Goal: Task Accomplishment & Management: Manage account settings

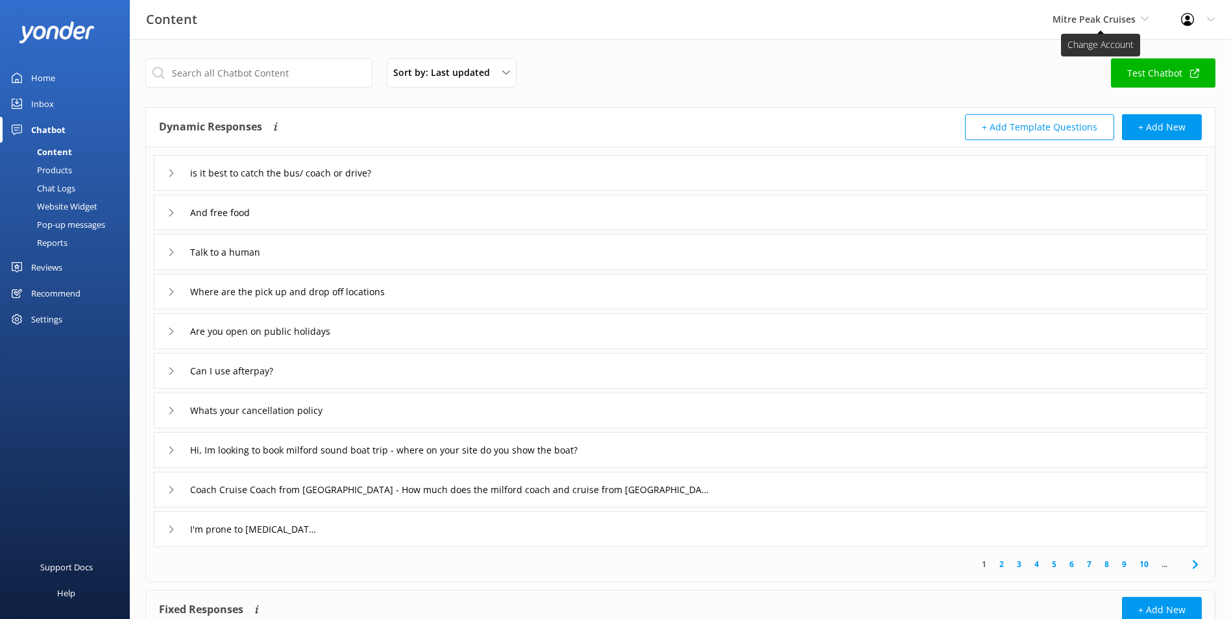
drag, startPoint x: 0, startPoint y: 0, endPoint x: 1123, endPoint y: 18, distance: 1123.6
click at [1123, 18] on span "Mitre Peak Cruises" at bounding box center [1093, 19] width 83 height 12
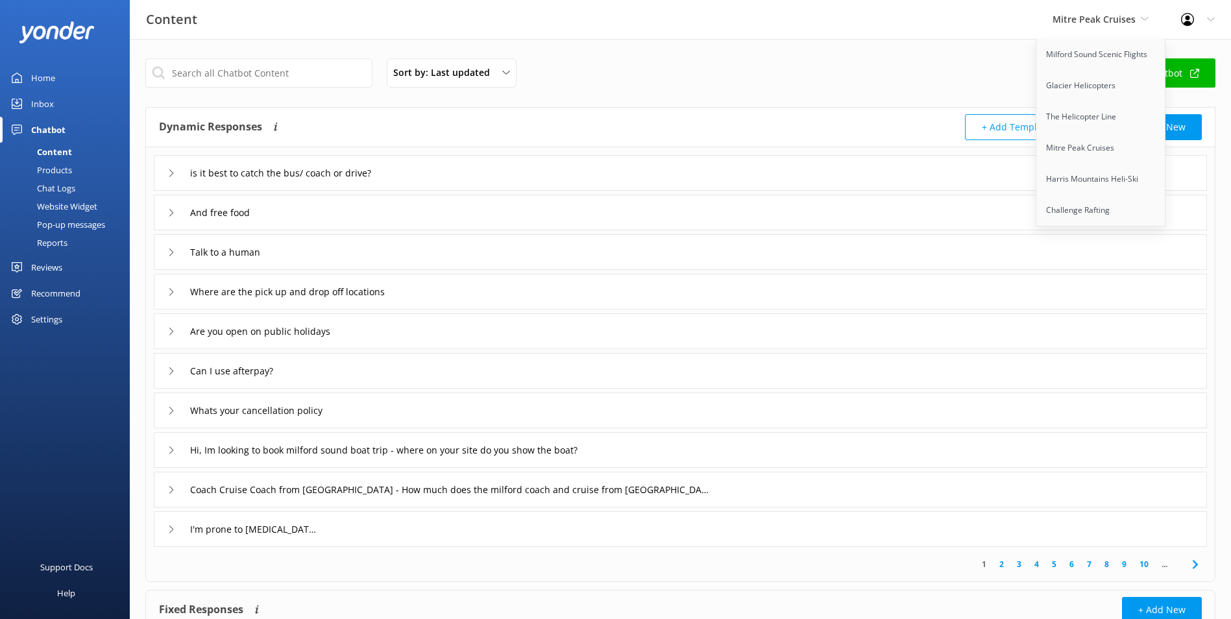
click at [54, 226] on div "Pop-up messages" at bounding box center [56, 224] width 97 height 18
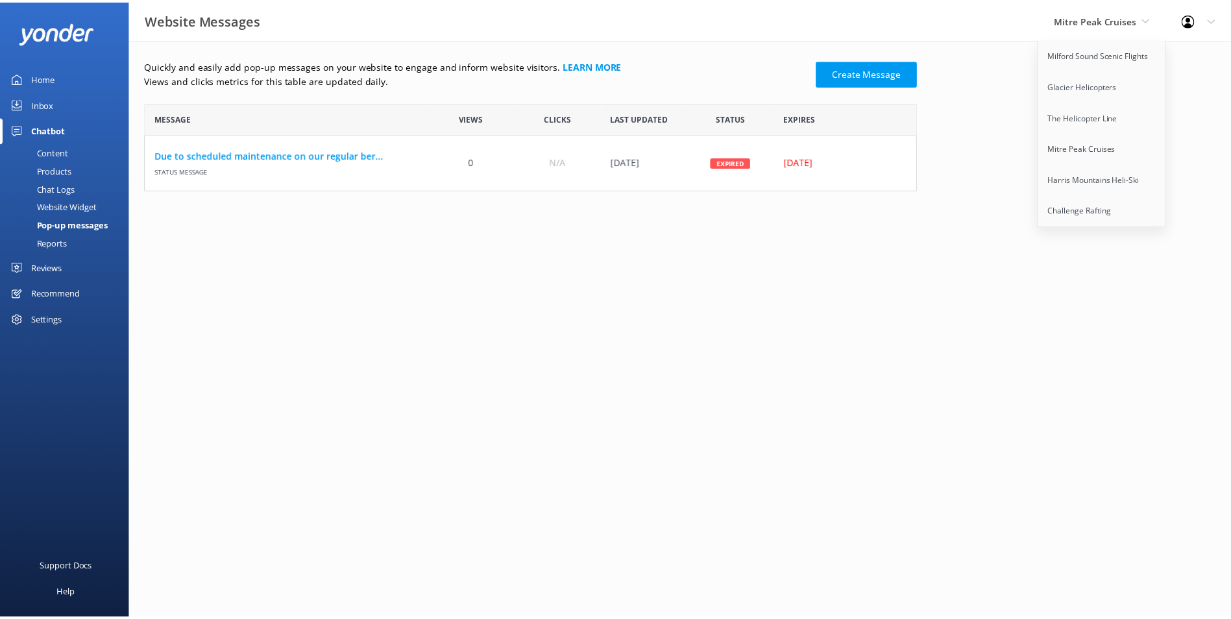
scroll to position [78, 769]
click at [373, 346] on html "Website Messages Mitre Peak Cruises Milford Sound Scenic Flights Glacier Helico…" at bounding box center [620, 309] width 1240 height 619
click at [331, 218] on html "Website Messages Mitre Peak Cruises Milford Sound Scenic Flights Glacier Helico…" at bounding box center [620, 309] width 1240 height 619
click at [282, 267] on html "Website Messages Mitre Peak Cruises Milford Sound Scenic Flights Glacier Helico…" at bounding box center [620, 309] width 1240 height 619
click at [46, 69] on div "Home" at bounding box center [43, 78] width 24 height 26
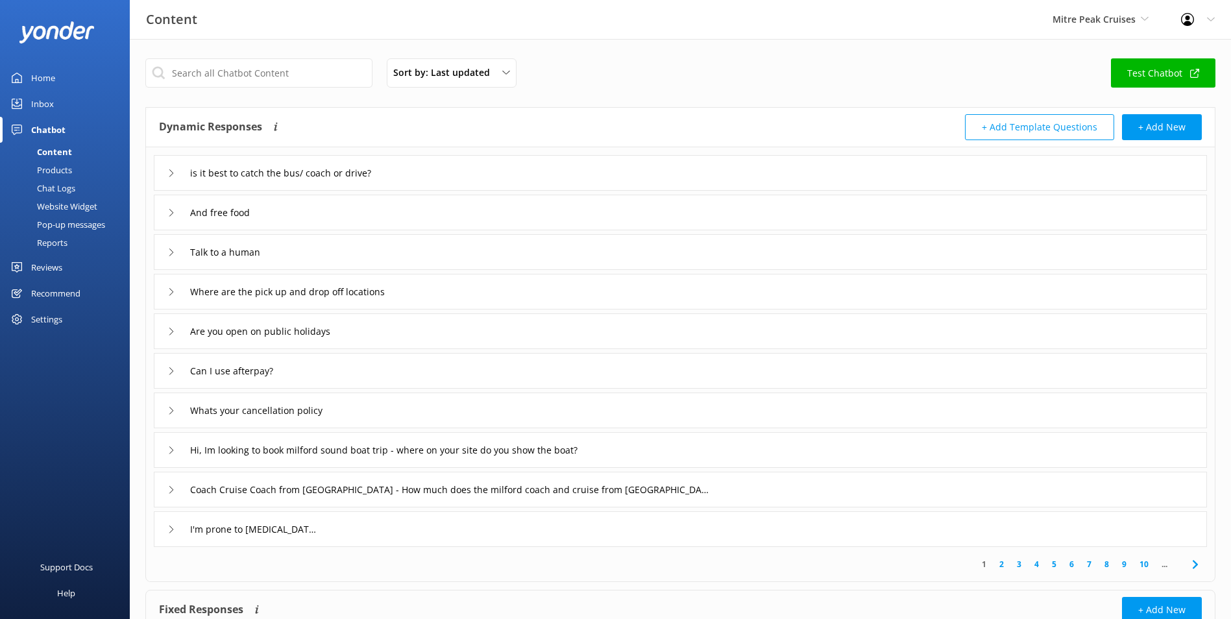
click at [43, 222] on div "Pop-up messages" at bounding box center [56, 224] width 97 height 18
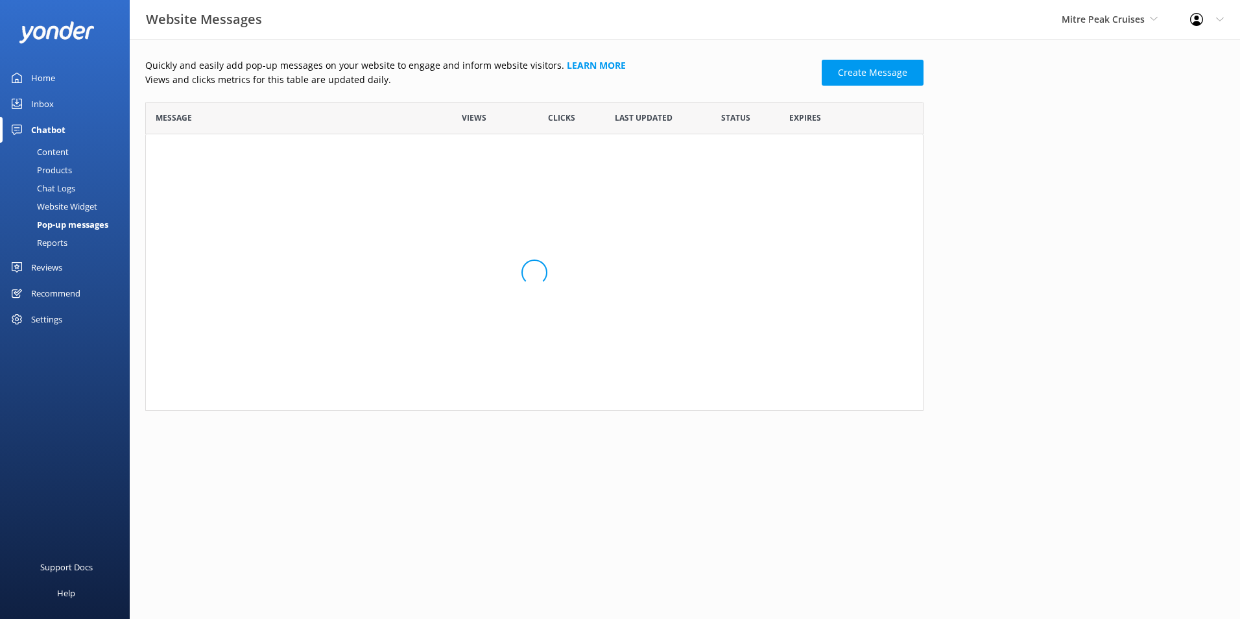
scroll to position [78, 769]
click at [347, 151] on link "There is snowfall on the [GEOGRAPHIC_DATA]. Snow cha..." at bounding box center [288, 155] width 265 height 14
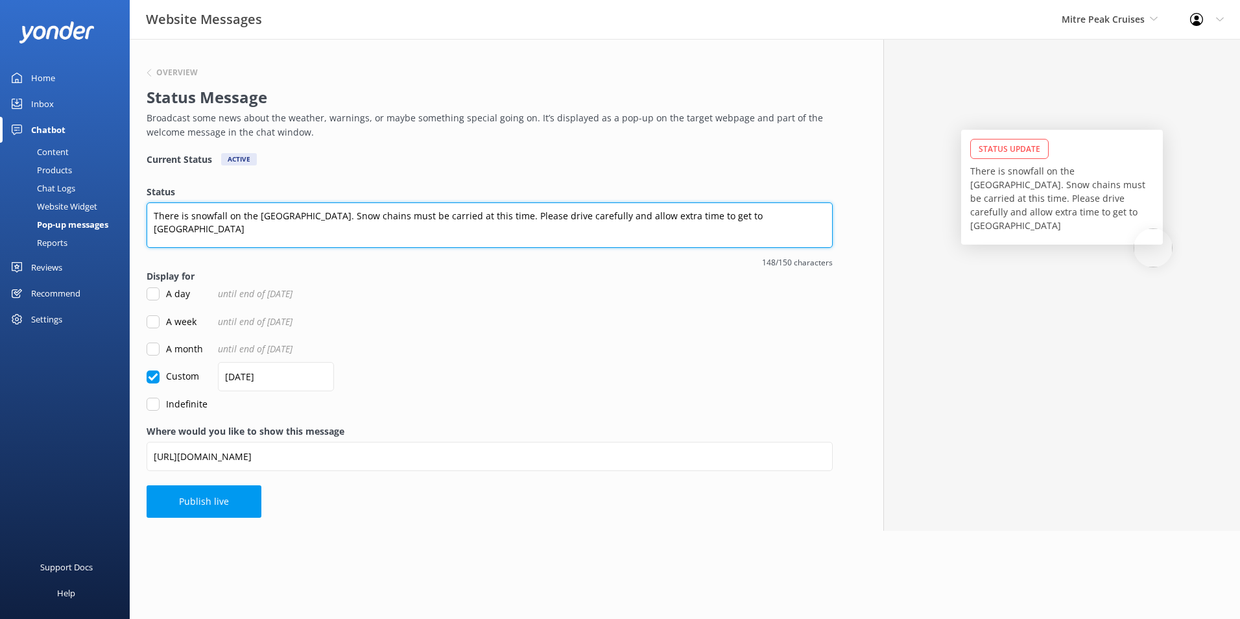
click at [784, 217] on textarea "There is snowfall on the [GEOGRAPHIC_DATA]. Snow chains must be carried at this…" at bounding box center [490, 224] width 686 height 45
click at [317, 211] on textarea "There is snowfall on the [GEOGRAPHIC_DATA]. Snow chains must be carried at this…" at bounding box center [490, 224] width 686 height 45
click at [778, 219] on textarea "There is snowfall on the [GEOGRAPHIC_DATA]. Snow chains must be carried at this…" at bounding box center [490, 224] width 686 height 45
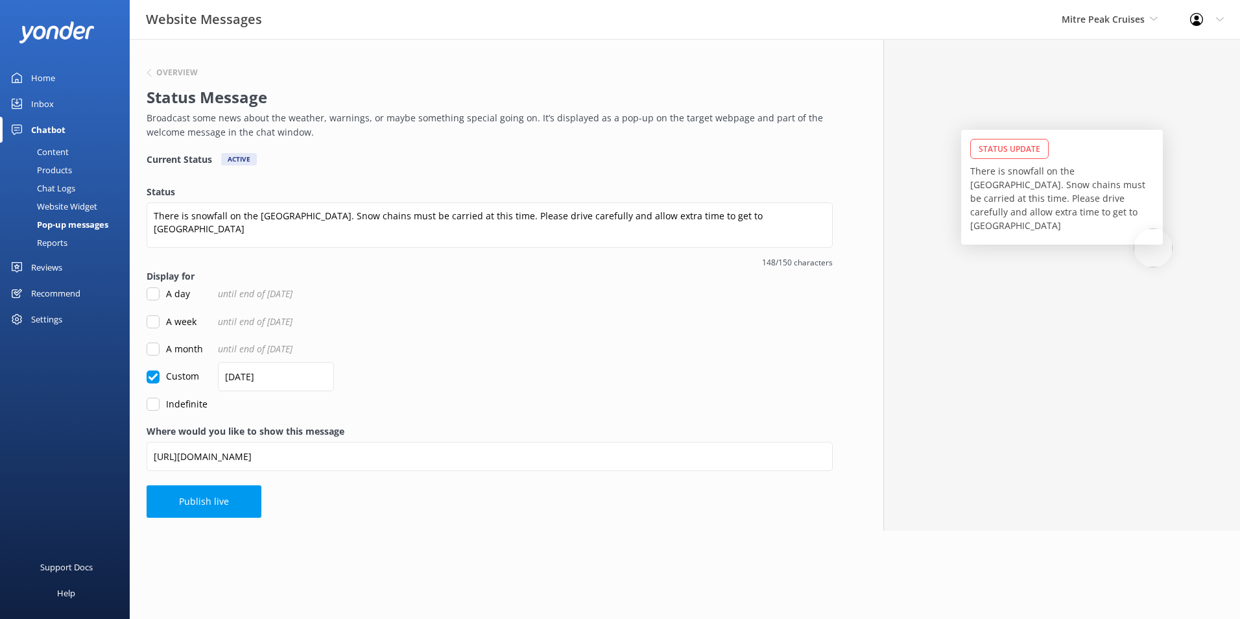
drag, startPoint x: 424, startPoint y: 249, endPoint x: 406, endPoint y: 205, distance: 47.7
click at [424, 245] on div "There is snowfall on the [GEOGRAPHIC_DATA]. Snow chains must be carried at this…" at bounding box center [490, 227] width 686 height 51
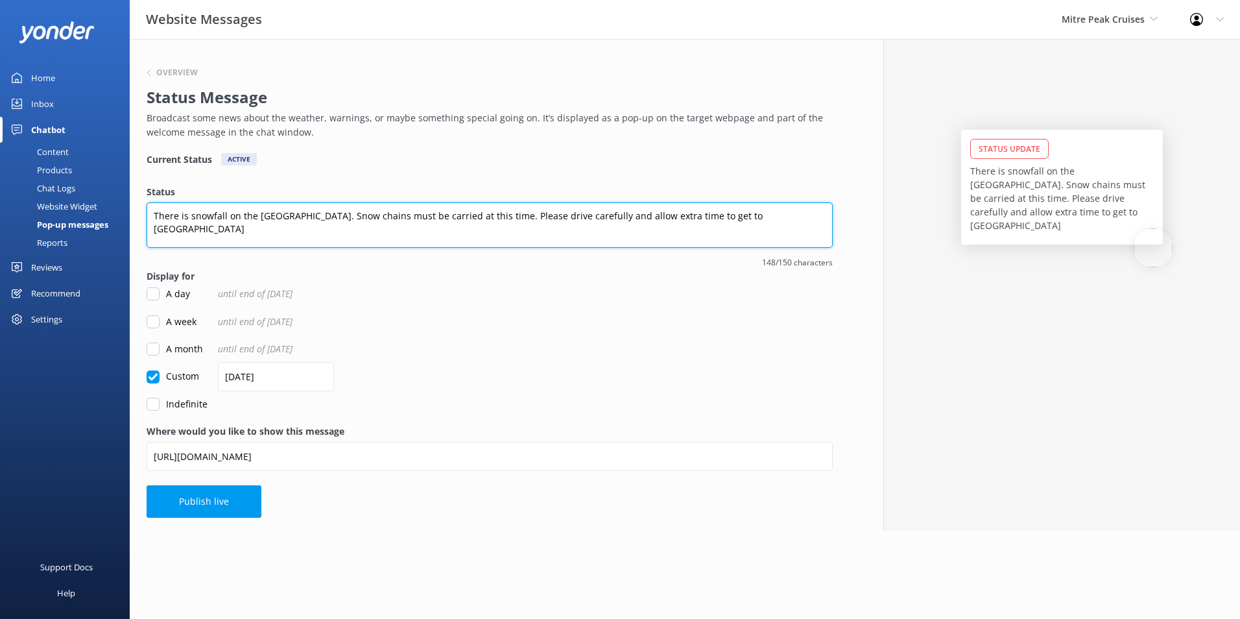
click at [377, 209] on textarea "There is snowfall on the [GEOGRAPHIC_DATA]. Snow chains must be carried at this…" at bounding box center [490, 224] width 686 height 45
drag, startPoint x: 437, startPoint y: 216, endPoint x: 488, endPoint y: 220, distance: 51.4
click at [488, 220] on textarea "There is snowfall on the [GEOGRAPHIC_DATA]. Snow chains must be carried at this…" at bounding box center [490, 224] width 686 height 45
click at [586, 222] on textarea "There is snowfall on the [GEOGRAPHIC_DATA]. Snow chains must be carried. Please…" at bounding box center [490, 224] width 686 height 45
click at [734, 211] on textarea "There is snowfall on the [GEOGRAPHIC_DATA]. Snow chains must be carried. Please…" at bounding box center [490, 224] width 686 height 45
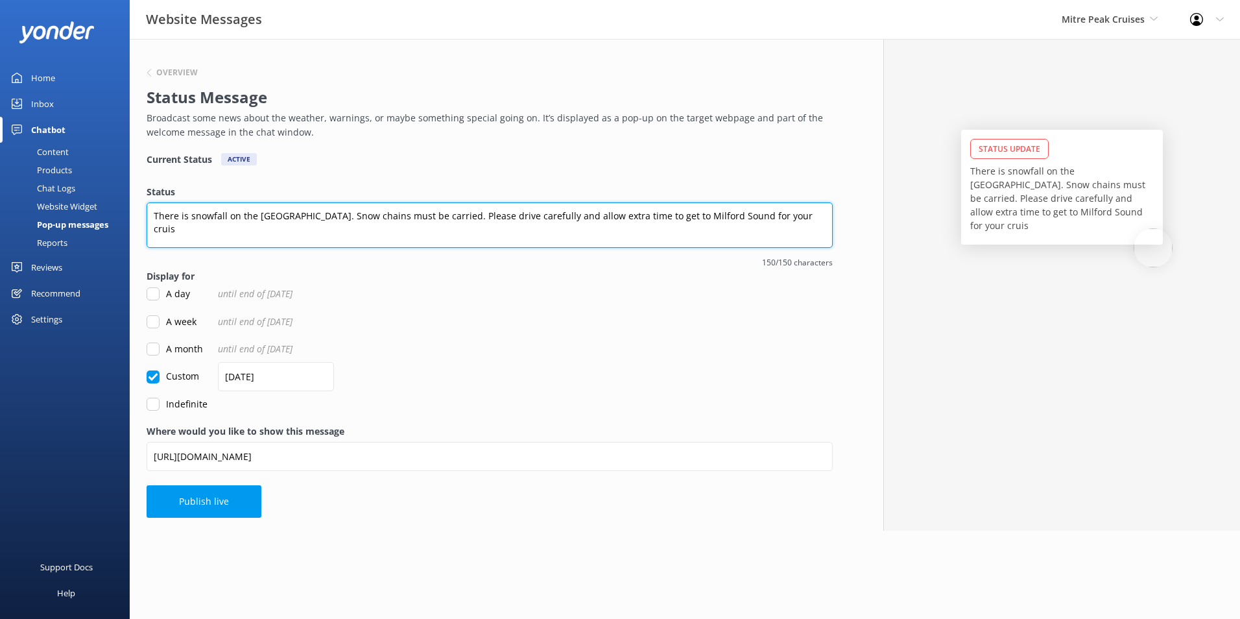
click at [248, 220] on textarea "There is snowfall on the [GEOGRAPHIC_DATA]. Snow chains must be carried. Please…" at bounding box center [490, 224] width 686 height 45
drag, startPoint x: 313, startPoint y: 224, endPoint x: 322, endPoint y: 223, distance: 9.2
click at [314, 224] on textarea "There is snowfall on the [GEOGRAPHIC_DATA]. Snow chains must be carried. Please…" at bounding box center [490, 224] width 686 height 45
click at [437, 216] on textarea "There is snowfall on the [GEOGRAPHIC_DATA]. Snow chains must be carried. Please…" at bounding box center [490, 224] width 686 height 45
click at [485, 217] on textarea "There is snowfall on the [GEOGRAPHIC_DATA]. Snow chains must be carried. Please…" at bounding box center [490, 224] width 686 height 45
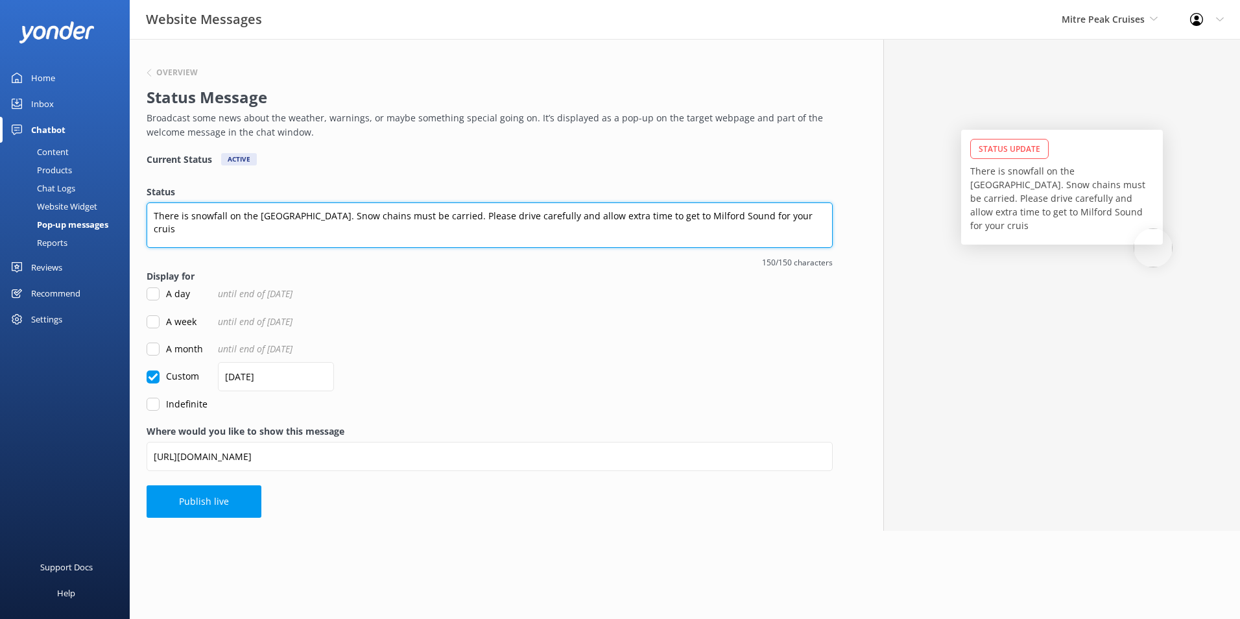
click at [517, 213] on textarea "There is snowfall on the [GEOGRAPHIC_DATA]. Snow chains must be carried. Please…" at bounding box center [490, 224] width 686 height 45
click at [525, 214] on textarea "There is snowfall on the [GEOGRAPHIC_DATA]. Snow chains must be carried. Please…" at bounding box center [490, 224] width 686 height 45
click at [534, 216] on textarea "There is snowfall on the [GEOGRAPHIC_DATA]. Snow chains must be carried. Please…" at bounding box center [490, 224] width 686 height 45
click at [556, 213] on textarea "There is snowfall on the [GEOGRAPHIC_DATA]. Snow chains must be carried. Please…" at bounding box center [490, 224] width 686 height 45
click at [458, 217] on textarea "There is snowfall on the [GEOGRAPHIC_DATA]. Snow chains must be carried. Please…" at bounding box center [490, 224] width 686 height 45
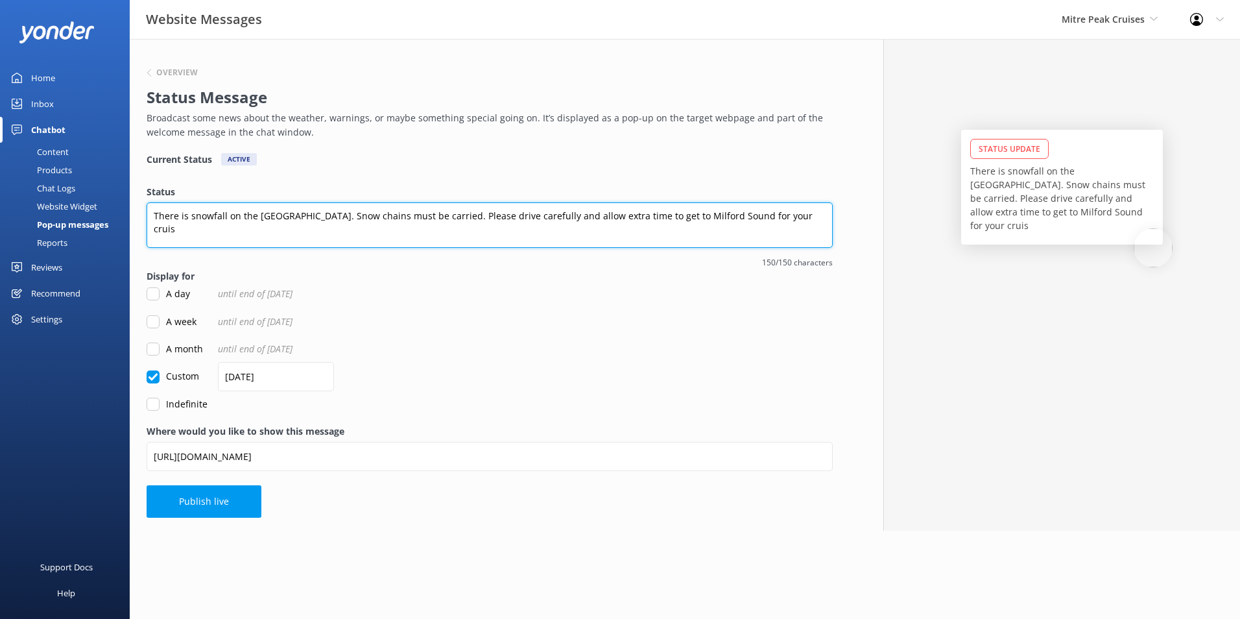
click at [536, 217] on textarea "There is snowfall on the [GEOGRAPHIC_DATA]. Snow chains must be carried. Please…" at bounding box center [490, 224] width 686 height 45
drag, startPoint x: 780, startPoint y: 220, endPoint x: 719, endPoint y: 217, distance: 61.0
click at [719, 217] on textarea "There is snowfall on the [GEOGRAPHIC_DATA]. Snow chains must be carried. Please…" at bounding box center [490, 224] width 686 height 45
click at [279, 220] on textarea "There is snowfall on the [GEOGRAPHIC_DATA]. Snow chains must be carried. Please…" at bounding box center [490, 224] width 686 height 45
click at [497, 221] on textarea "There is snowfall on the [GEOGRAPHIC_DATA]. Snow chains must be carried. Please…" at bounding box center [490, 224] width 686 height 45
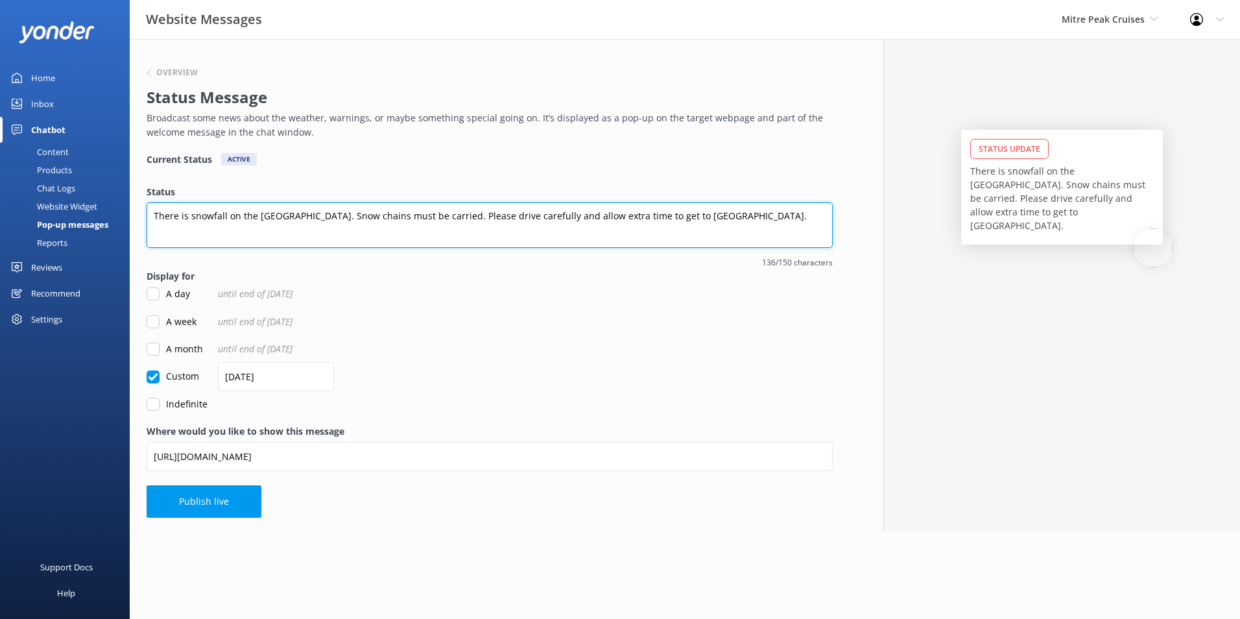
click at [312, 218] on textarea "There is snowfall on the [GEOGRAPHIC_DATA]. Snow chains must be carried. Please…" at bounding box center [490, 224] width 686 height 45
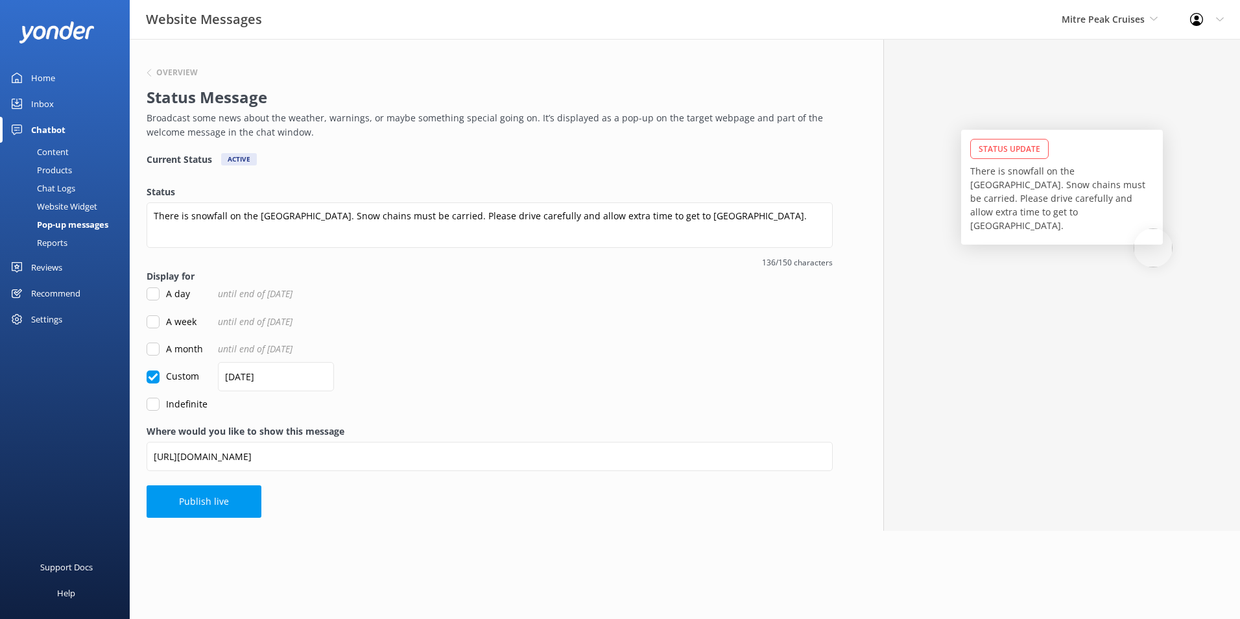
click at [1013, 197] on p "There is snowfall on the [GEOGRAPHIC_DATA]. Snow chains must be carried. Please…" at bounding box center [1062, 198] width 184 height 68
click at [1055, 171] on p "There is snowfall on the [GEOGRAPHIC_DATA]. Snow chains must be carried. Please…" at bounding box center [1062, 198] width 184 height 68
click at [1063, 206] on p "There is snowfall on the [GEOGRAPHIC_DATA]. Snow chains must be carried. Please…" at bounding box center [1062, 198] width 184 height 68
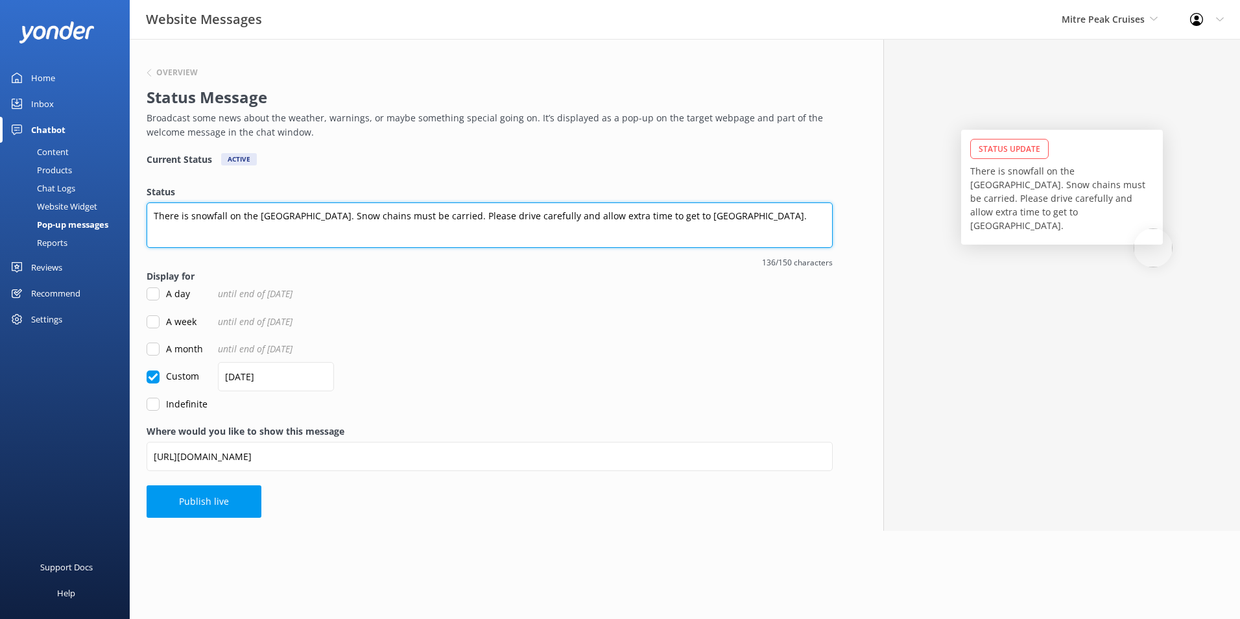
drag, startPoint x: 623, startPoint y: 213, endPoint x: 766, endPoint y: 231, distance: 144.4
click at [766, 231] on textarea "There is snowfall on the [GEOGRAPHIC_DATA]. Snow chains must be carried. Please…" at bounding box center [490, 224] width 686 height 45
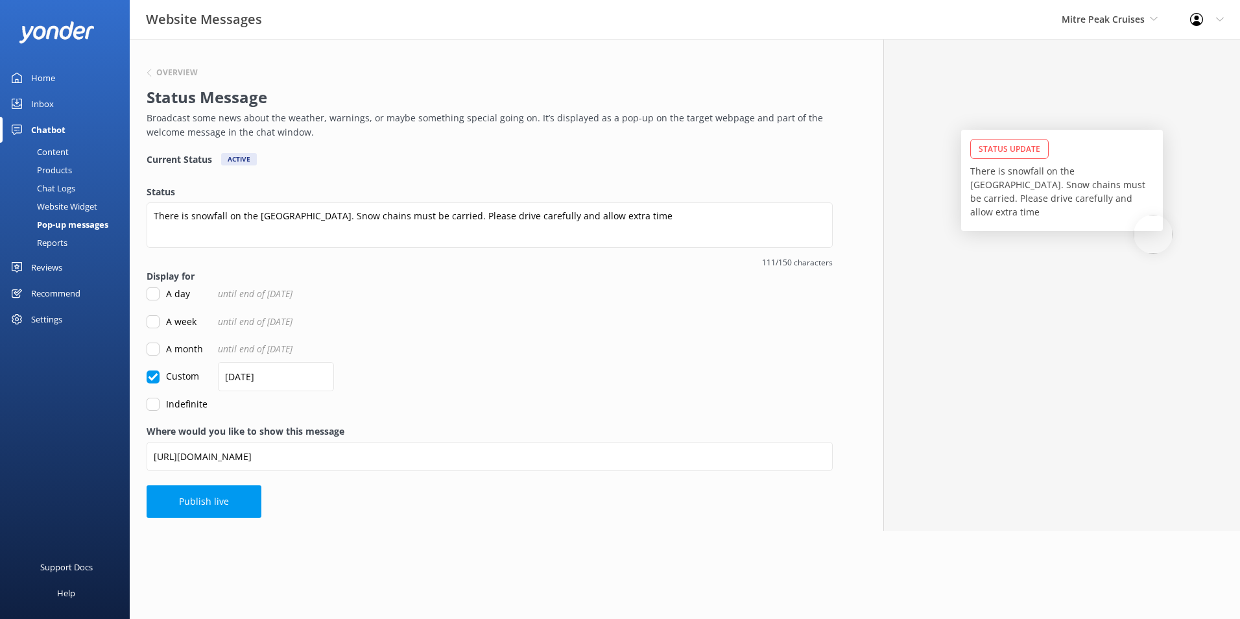
click at [1089, 198] on p "There is snowfall on the [GEOGRAPHIC_DATA]. Snow chains must be carried. Please…" at bounding box center [1062, 191] width 184 height 54
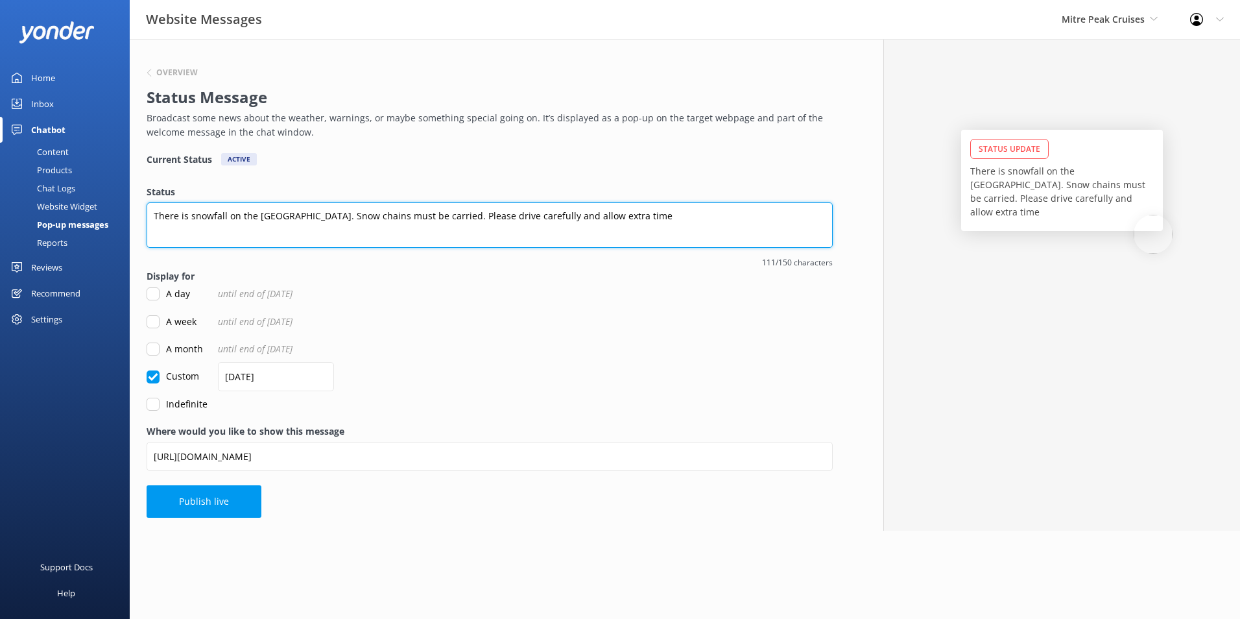
click at [458, 205] on textarea "There is snowfall on the [GEOGRAPHIC_DATA]. Snow chains must be carried. Please…" at bounding box center [490, 224] width 686 height 45
click at [396, 216] on textarea "There is snowfall on the [GEOGRAPHIC_DATA]. Snow chains must be carried. Please…" at bounding box center [490, 224] width 686 height 45
drag, startPoint x: 435, startPoint y: 215, endPoint x: 446, endPoint y: 216, distance: 11.1
click at [435, 215] on textarea "There is snowfall on the [GEOGRAPHIC_DATA]. Snow chains must be carried. Please…" at bounding box center [490, 224] width 686 height 45
click at [453, 216] on textarea "There is snowfall on the [GEOGRAPHIC_DATA]. Snow chains must be carried. Please…" at bounding box center [490, 224] width 686 height 45
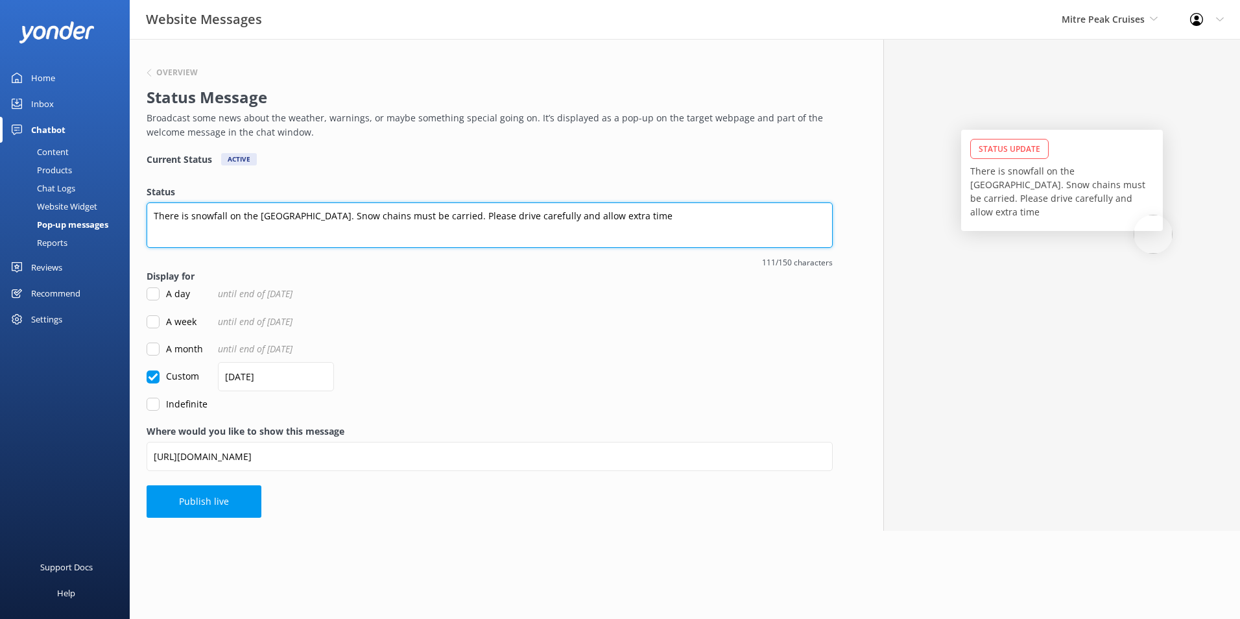
click at [492, 215] on textarea "There is snowfall on the [GEOGRAPHIC_DATA]. Snow chains must be carried. Please…" at bounding box center [490, 224] width 686 height 45
click at [557, 215] on textarea "There is snowfall on the [GEOGRAPHIC_DATA]. Snow chains must be carried. Please…" at bounding box center [490, 224] width 686 height 45
click at [637, 216] on textarea "There is snowfall on the [GEOGRAPHIC_DATA]. Snow chains must be carried. Please…" at bounding box center [490, 224] width 686 height 45
drag, startPoint x: 672, startPoint y: 215, endPoint x: 648, endPoint y: 220, distance: 24.4
click at [648, 220] on textarea "There is snowfall on the [GEOGRAPHIC_DATA]. Snow chains must be carried. Please…" at bounding box center [490, 224] width 686 height 45
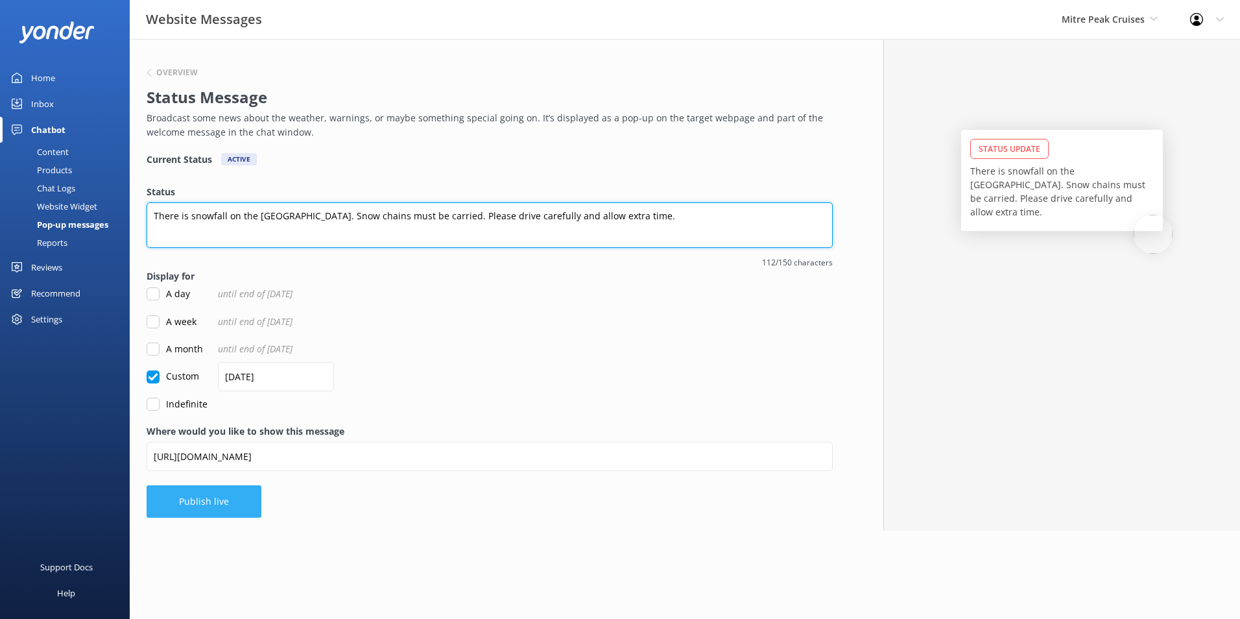
type textarea "There is snowfall on the [GEOGRAPHIC_DATA]. Snow chains must be carried. Please…"
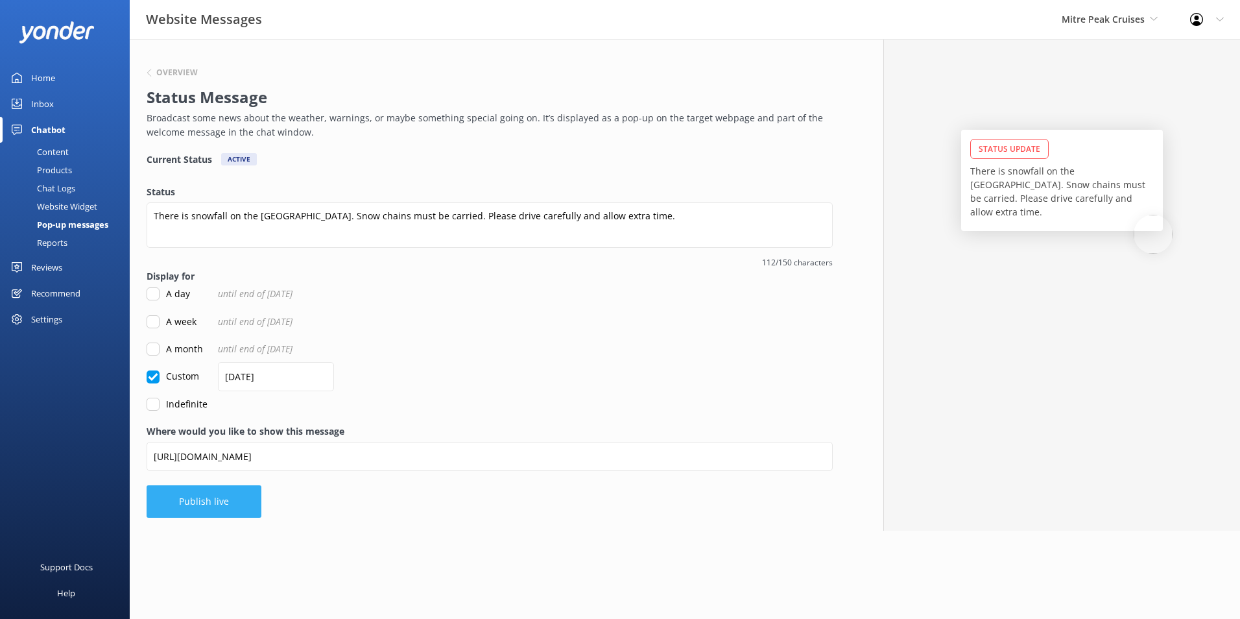
click at [230, 499] on button "Publish live" at bounding box center [204, 501] width 115 height 32
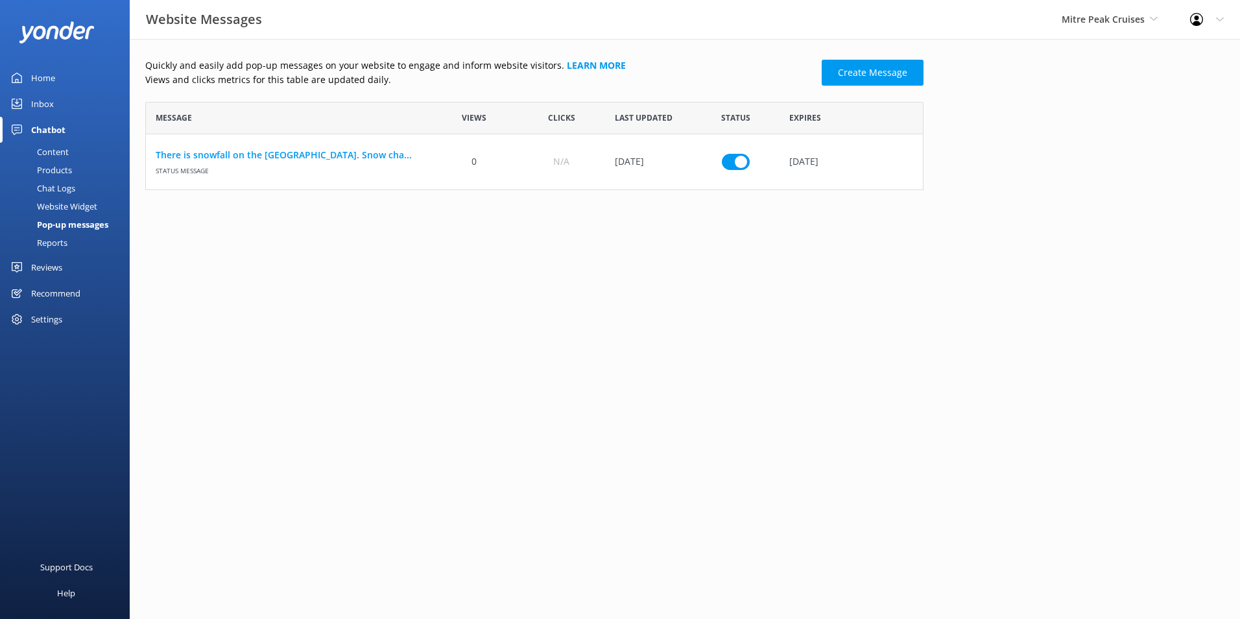
scroll to position [78, 769]
